Goal: Information Seeking & Learning: Learn about a topic

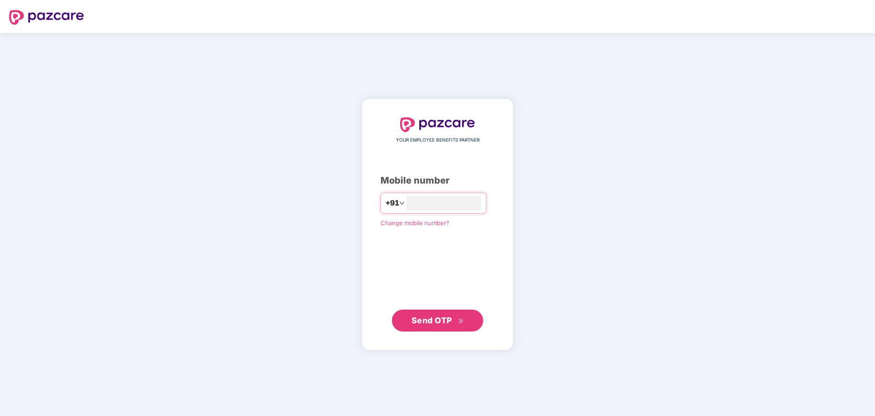
type input "**********"
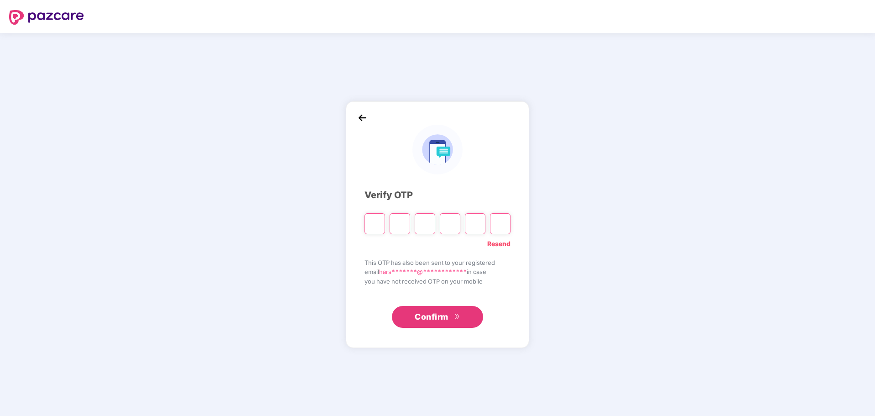
type input "*"
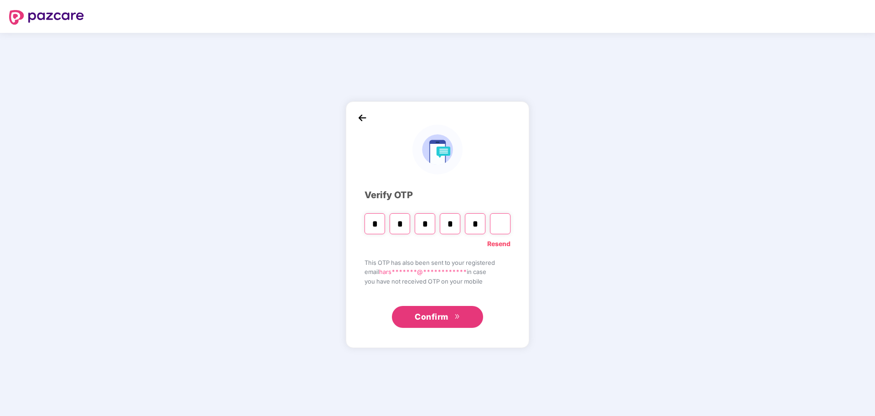
type input "*"
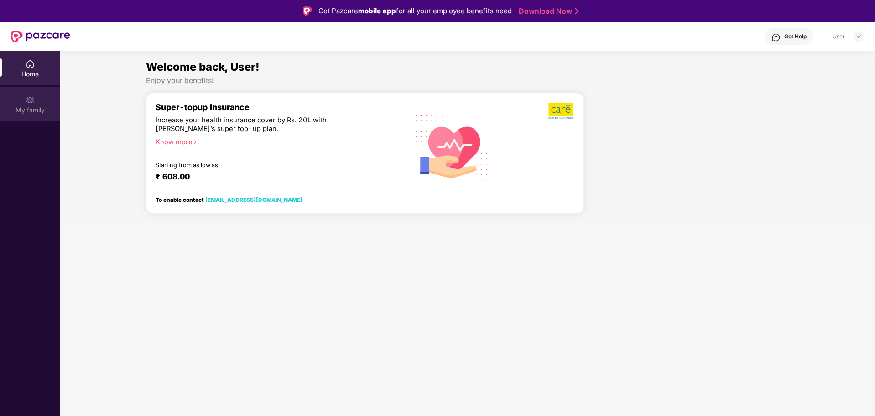
click at [27, 97] on img at bounding box center [30, 99] width 9 height 9
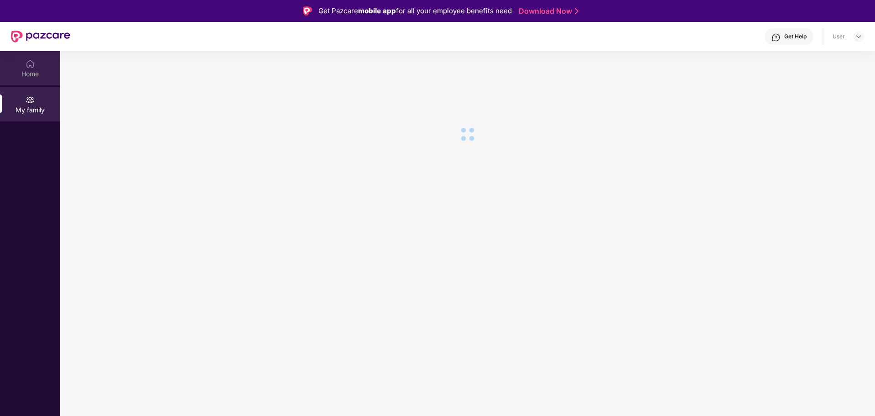
click at [30, 80] on div "Home" at bounding box center [30, 68] width 60 height 34
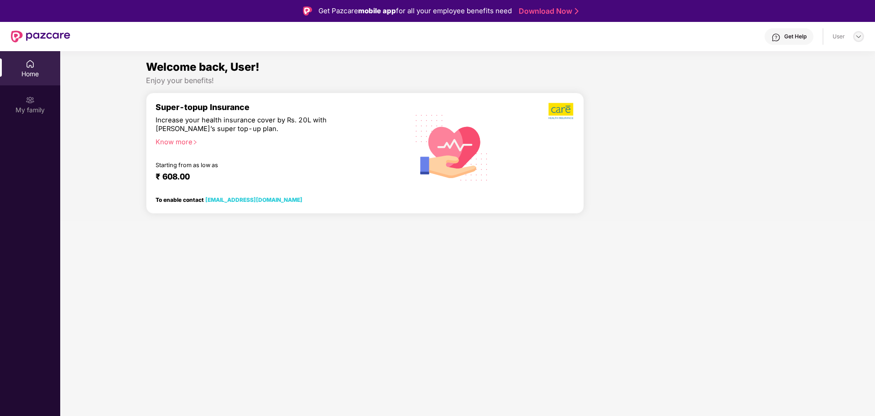
click at [857, 38] on img at bounding box center [858, 36] width 7 height 7
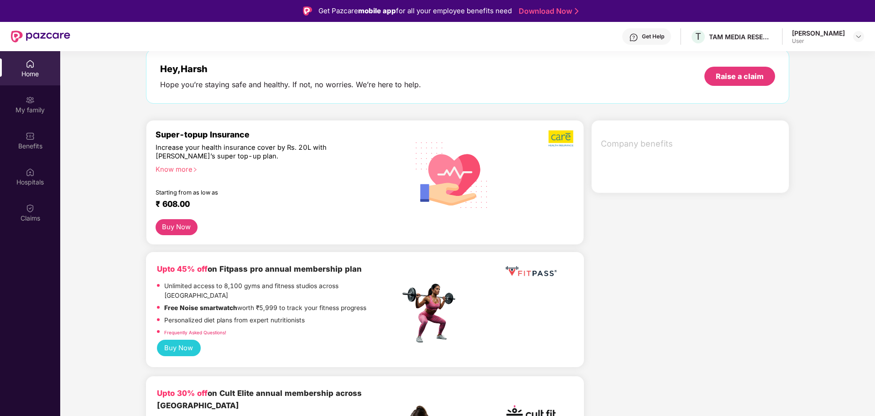
scroll to position [46, 0]
click at [861, 36] on img at bounding box center [858, 36] width 7 height 7
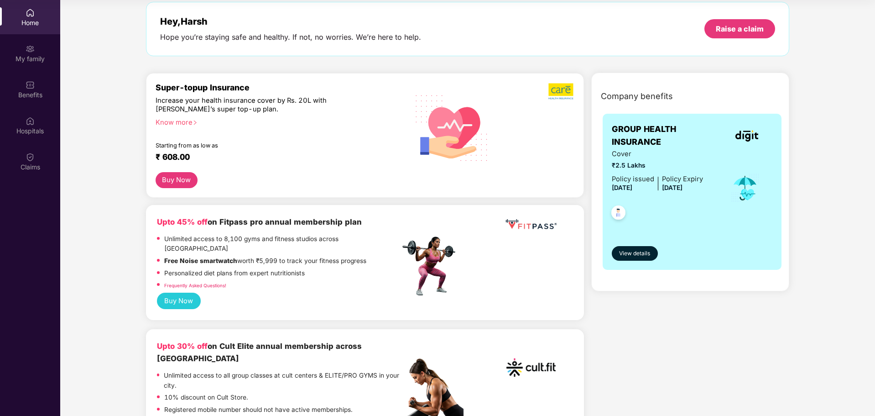
scroll to position [0, 0]
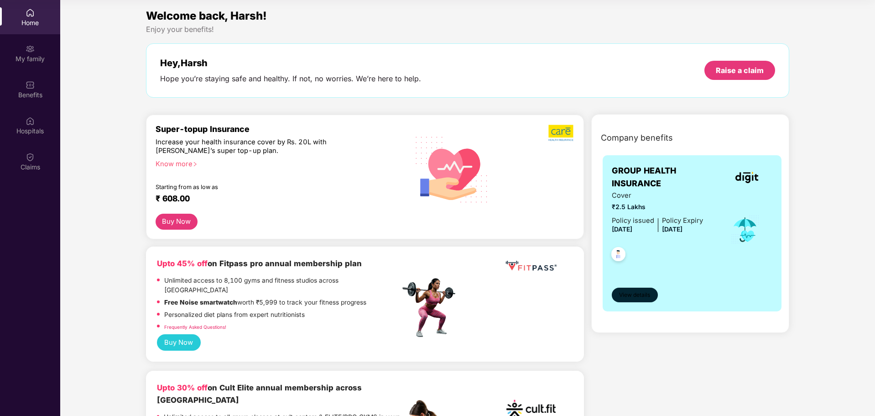
click at [636, 293] on span "View details" at bounding box center [634, 295] width 31 height 9
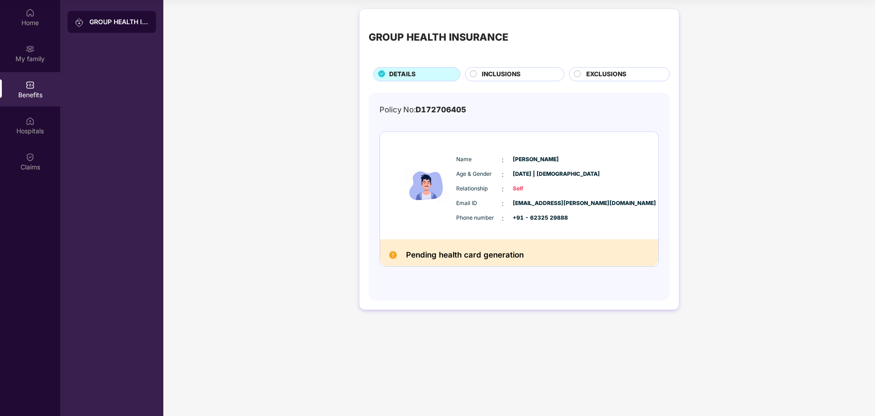
click at [489, 73] on span "INCLUSIONS" at bounding box center [501, 74] width 39 height 10
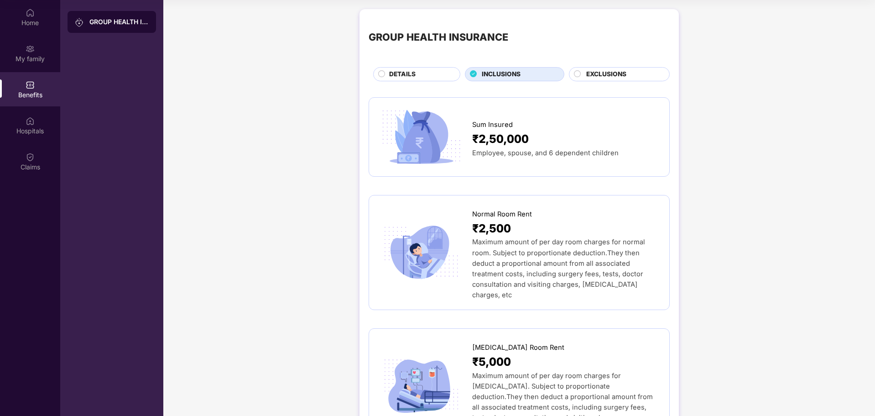
click at [600, 74] on span "EXCLUSIONS" at bounding box center [606, 74] width 40 height 10
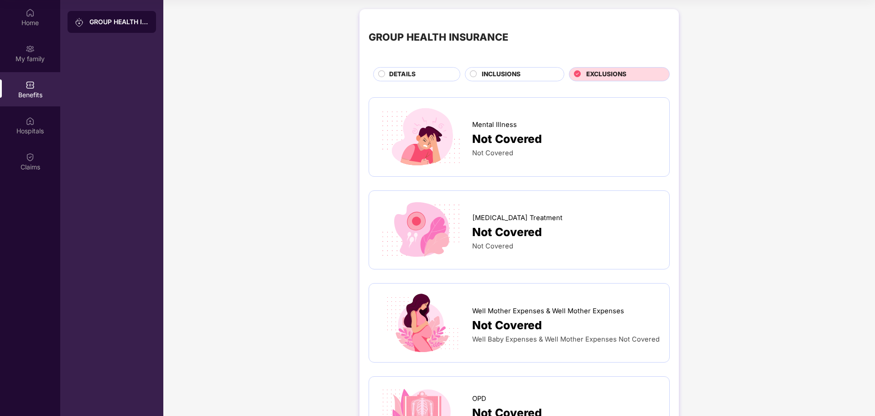
click at [442, 78] on div "DETAILS" at bounding box center [420, 74] width 71 height 11
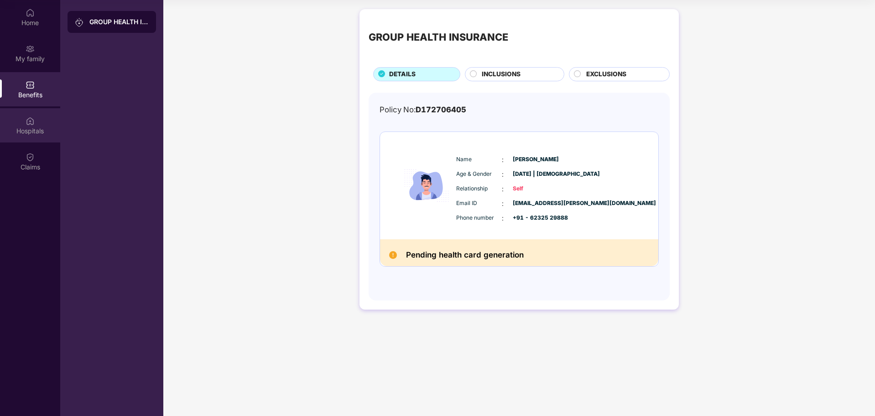
click at [21, 135] on div "Hospitals" at bounding box center [30, 125] width 60 height 34
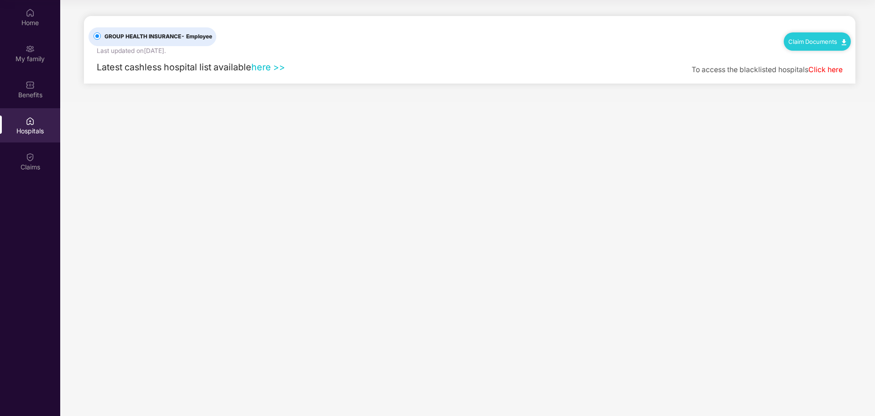
click at [259, 68] on link "here >>" at bounding box center [268, 67] width 34 height 11
click at [842, 44] on img at bounding box center [844, 42] width 5 height 6
click at [713, 77] on div "To access the blacklisted hospitals Click here" at bounding box center [771, 70] width 159 height 28
click at [21, 95] on div "Benefits" at bounding box center [30, 94] width 60 height 9
